Goal: Transaction & Acquisition: Book appointment/travel/reservation

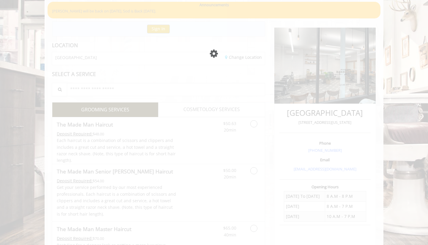
scroll to position [3, 0]
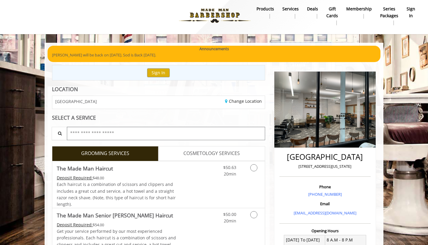
click at [210, 132] on input "text" at bounding box center [166, 133] width 198 height 13
click at [251, 161] on link "Grooming services" at bounding box center [252, 169] width 15 height 16
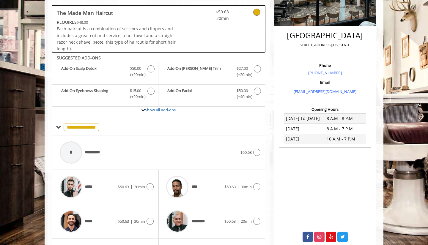
scroll to position [171, 0]
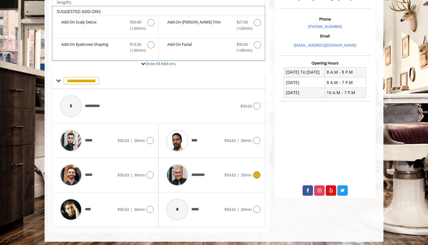
click at [232, 172] on span "$50.63" at bounding box center [229, 174] width 11 height 5
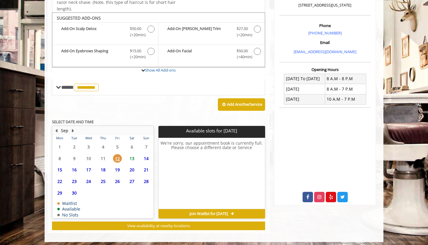
scroll to position [164, 0]
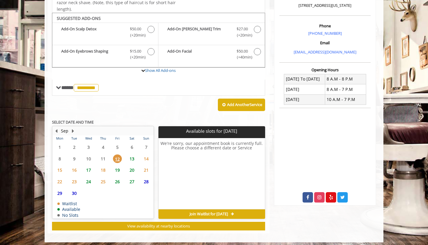
click at [131, 156] on span "13" at bounding box center [132, 159] width 9 height 9
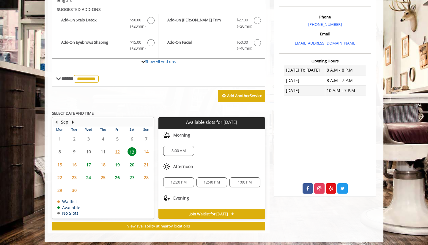
scroll to position [0, 0]
click at [185, 150] on span "8:00 AM" at bounding box center [179, 151] width 14 height 5
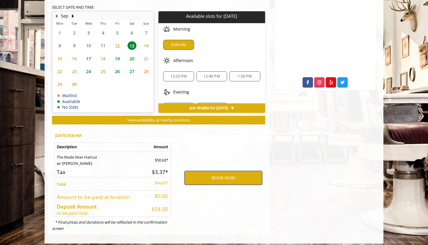
scroll to position [279, 0]
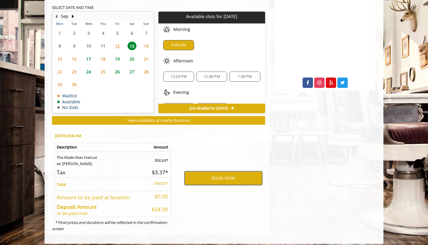
click at [206, 176] on button "BOOK NOW" at bounding box center [224, 179] width 78 height 14
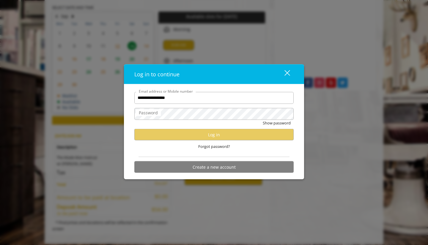
scroll to position [0, 0]
click at [200, 99] on input "**********" at bounding box center [213, 98] width 159 height 12
type input "*"
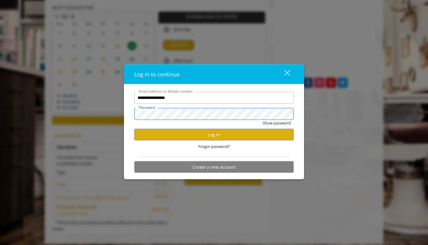
click at [276, 123] on button "Show password" at bounding box center [277, 123] width 28 height 6
click at [196, 135] on button "Log in" at bounding box center [213, 135] width 159 height 12
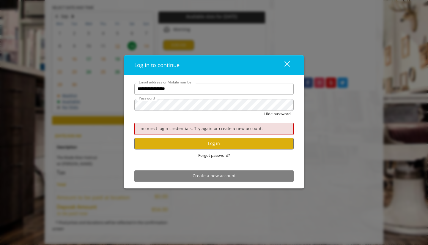
click at [255, 153] on div "Forgot password?" at bounding box center [213, 156] width 159 height 12
click at [247, 145] on button "Log in" at bounding box center [213, 144] width 159 height 12
click at [221, 142] on button "Log in" at bounding box center [213, 144] width 159 height 12
click at [209, 97] on form "**********" at bounding box center [213, 134] width 159 height 102
click at [196, 90] on input "**********" at bounding box center [213, 89] width 159 height 12
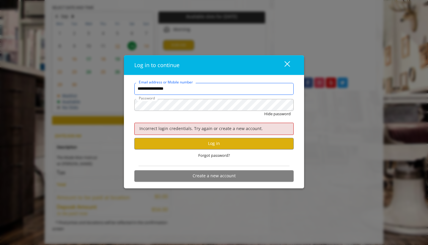
type input "**********"
click at [286, 62] on div "close" at bounding box center [284, 65] width 12 height 9
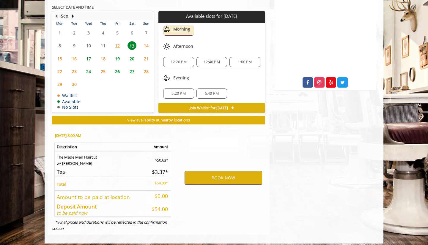
scroll to position [279, 0]
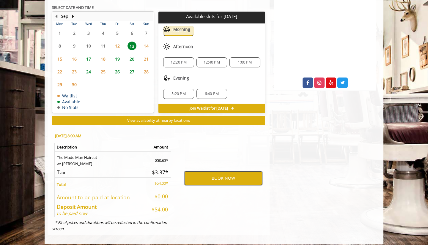
click at [217, 172] on button "BOOK NOW" at bounding box center [224, 179] width 78 height 14
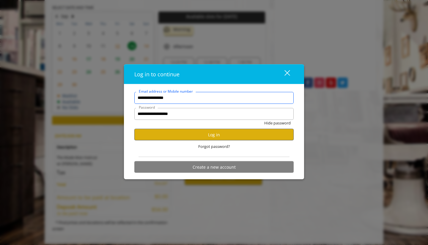
type input "**********"
click at [202, 136] on button "Log in" at bounding box center [213, 135] width 159 height 12
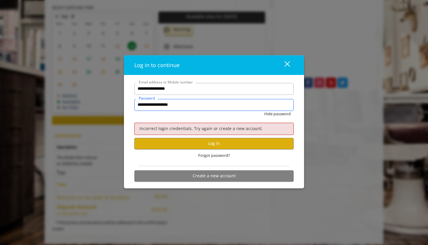
click at [197, 109] on input "**********" at bounding box center [213, 105] width 159 height 12
type input "*"
type input "**********"
click at [277, 114] on button "Hide password" at bounding box center [277, 114] width 26 height 6
click at [195, 145] on button "Log in" at bounding box center [213, 144] width 159 height 12
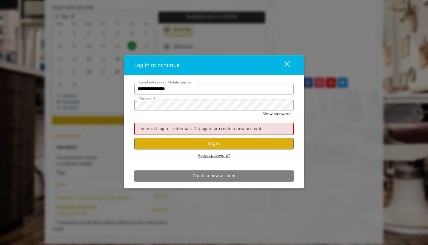
click at [216, 157] on span "Forgot password?" at bounding box center [214, 156] width 32 height 6
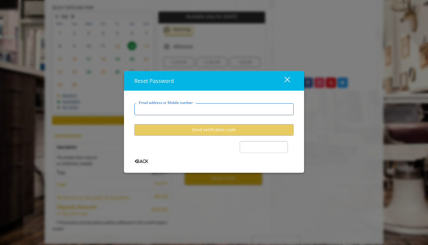
click at [197, 106] on input "Email address or Mobile number" at bounding box center [213, 109] width 159 height 12
click at [288, 77] on div "close" at bounding box center [284, 80] width 12 height 9
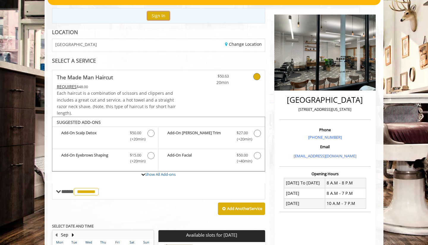
scroll to position [100, 0]
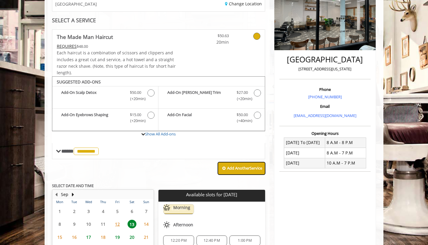
click at [240, 166] on b "Add Another Service" at bounding box center [244, 168] width 35 height 5
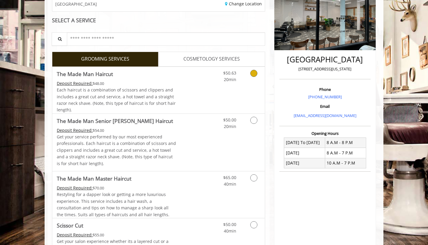
click at [244, 77] on div "Grooming services" at bounding box center [253, 75] width 24 height 16
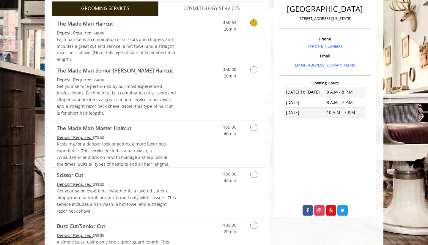
click at [255, 26] on link "Grooming services" at bounding box center [252, 24] width 15 height 16
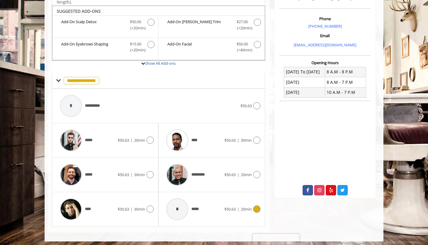
scroll to position [171, 0]
click at [212, 169] on div "*********" at bounding box center [193, 175] width 61 height 28
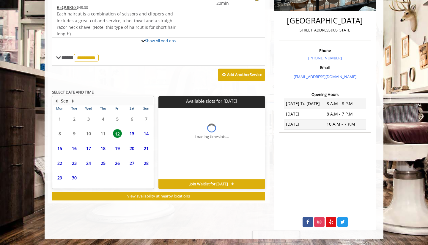
scroll to position [137, 0]
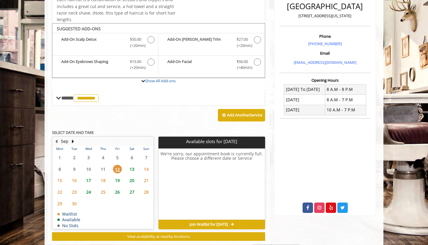
click at [134, 183] on tbody "1 2 3 4 5 6 7 8 9 10 11 12 13 14 15 16 17 18 19 20 21 22 23 24 25 26 27 28 29 3…" at bounding box center [103, 190] width 101 height 77
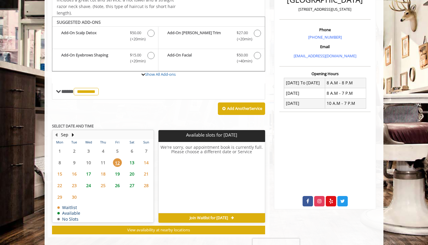
scroll to position [164, 0]
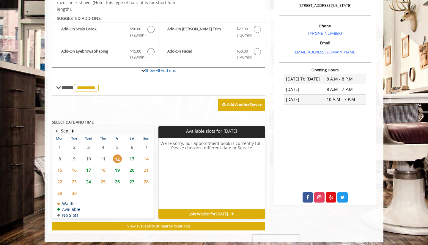
click at [132, 158] on span "13" at bounding box center [132, 159] width 9 height 9
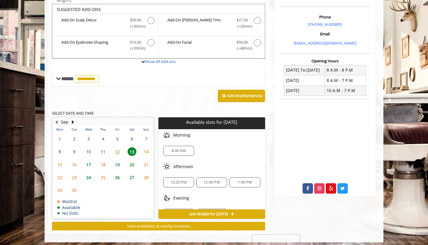
click at [186, 149] on span "8:00 AM" at bounding box center [178, 151] width 25 height 5
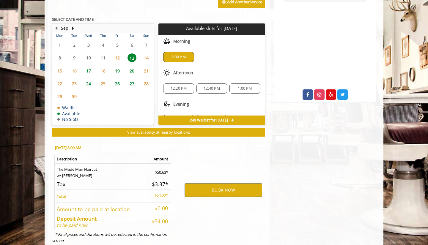
scroll to position [279, 0]
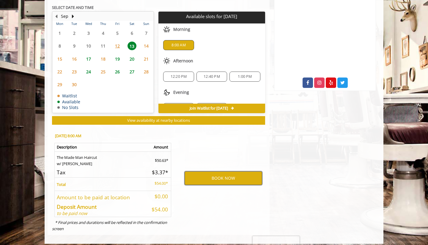
click at [223, 172] on button "BOOK NOW" at bounding box center [224, 179] width 78 height 14
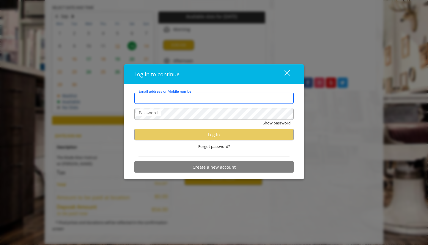
type input "**********"
click at [215, 146] on span "Forgot password?" at bounding box center [214, 147] width 32 height 6
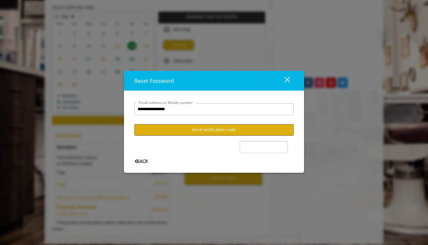
click at [207, 129] on button "Send verification code" at bounding box center [213, 130] width 159 height 12
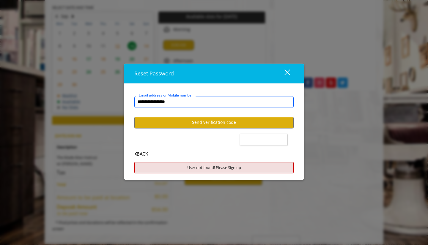
click at [154, 102] on input "**********" at bounding box center [213, 102] width 159 height 12
type input "**********"
click at [231, 123] on button "Send verification code" at bounding box center [213, 123] width 159 height 12
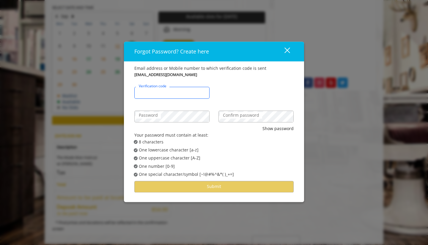
click at [175, 95] on input "Verification code" at bounding box center [171, 93] width 75 height 12
type input "******"
click at [247, 117] on label "Confirm password" at bounding box center [241, 115] width 42 height 7
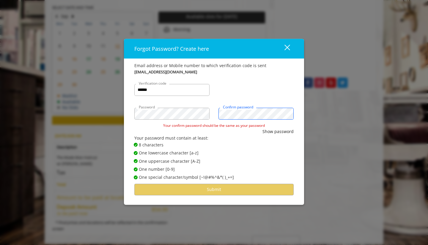
click at [278, 129] on button "Show password" at bounding box center [278, 131] width 31 height 7
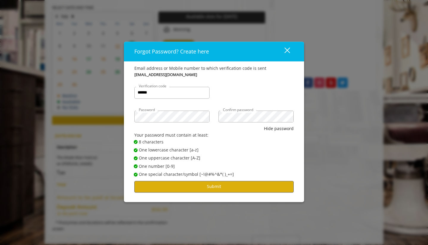
click at [208, 186] on button "Submit" at bounding box center [213, 187] width 159 height 12
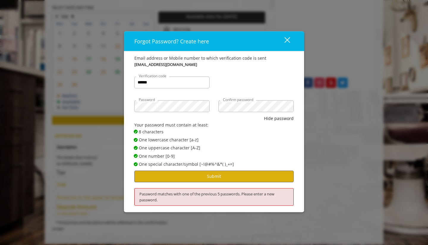
click at [213, 177] on button "Submit" at bounding box center [213, 177] width 159 height 12
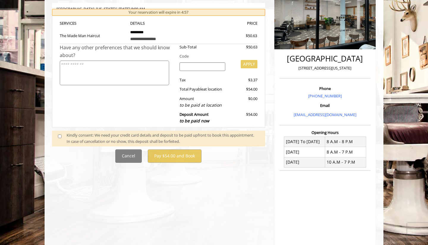
scroll to position [110, 0]
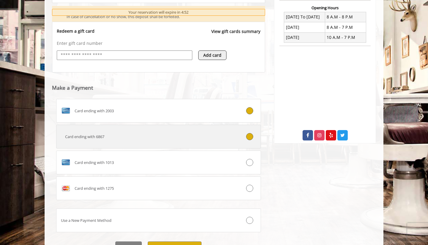
click at [175, 135] on div "Card ending with 6867" at bounding box center [141, 137] width 170 height 6
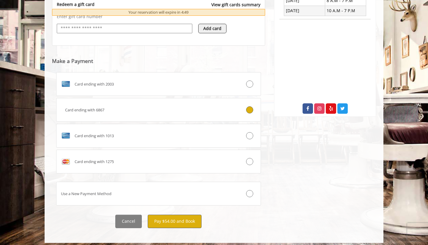
click at [183, 219] on button "Pay $54.00 and Book" at bounding box center [175, 221] width 54 height 13
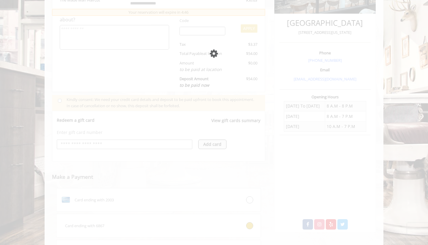
scroll to position [205, 0]
